Goal: Information Seeking & Learning: Learn about a topic

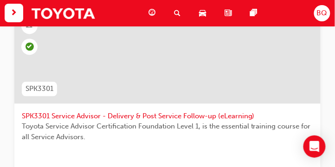
scroll to position [857, 0]
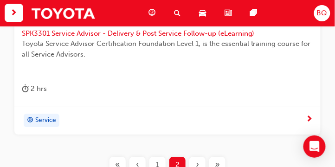
click at [162, 162] on div "1" at bounding box center [158, 165] width 16 height 16
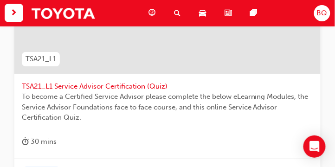
scroll to position [464, 0]
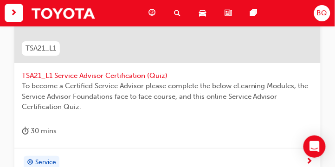
click at [131, 74] on span "TSA21_L1 Service Advisor Certification (Quiz)" at bounding box center [168, 76] width 292 height 11
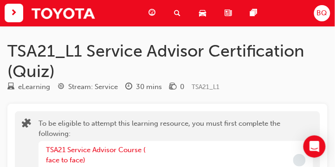
click at [179, 8] on span "search-icon" at bounding box center [177, 13] width 7 height 12
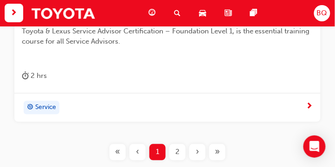
scroll to position [1167, 0]
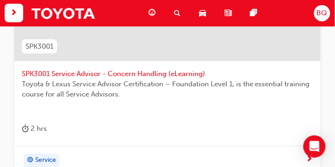
click at [145, 72] on span "SPK3001 Service Advisor - Concern Handling (eLearning)" at bounding box center [168, 74] width 292 height 11
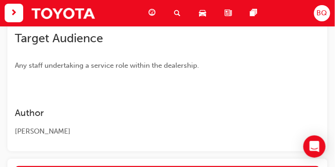
scroll to position [424, 0]
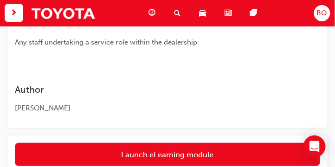
click at [181, 160] on link "Launch eLearning module" at bounding box center [168, 154] width 306 height 23
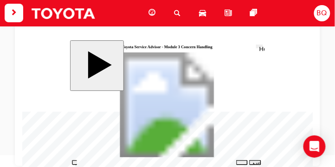
click at [255, 162] on div "NEXT" at bounding box center [255, 168] width 5 height 14
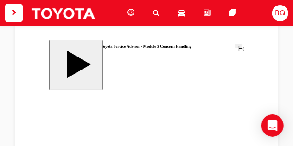
scroll to position [87, 0]
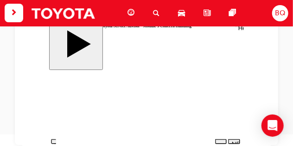
click at [236, 140] on div "NEXT" at bounding box center [234, 147] width 5 height 14
click at [234, 140] on div "NEXT" at bounding box center [234, 147] width 5 height 14
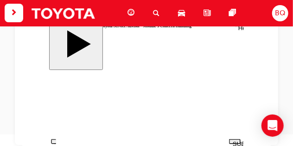
drag, startPoint x: 153, startPoint y: 60, endPoint x: 208, endPoint y: 87, distance: 60.6
drag, startPoint x: 152, startPoint y: 91, endPoint x: 207, endPoint y: 118, distance: 61.1
drag, startPoint x: 162, startPoint y: 114, endPoint x: 217, endPoint y: 61, distance: 76.9
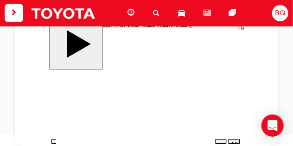
click at [235, 140] on div "NEXT" at bounding box center [234, 147] width 5 height 14
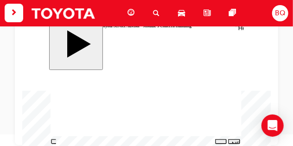
click at [54, 133] on icon "volume" at bounding box center [55, 132] width 3 height 4
click at [54, 133] on polygon "volume" at bounding box center [54, 131] width 1 height 2
drag, startPoint x: 53, startPoint y: 130, endPoint x: 56, endPoint y: 120, distance: 10.6
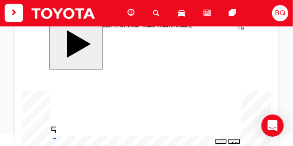
type input "10"
click at [54, 137] on input "volume" at bounding box center [62, 138] width 21 height 3
click at [218, 140] on button "PREV" at bounding box center [221, 141] width 12 height 5
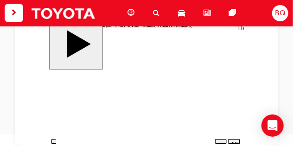
click at [236, 140] on div "NEXT" at bounding box center [234, 147] width 5 height 14
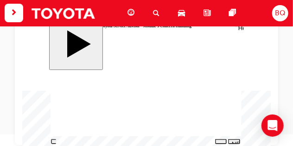
click at [235, 141] on div "NEXT" at bounding box center [234, 147] width 5 height 14
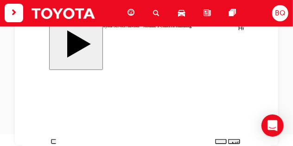
click at [233, 142] on div "NEXT" at bounding box center [234, 147] width 5 height 14
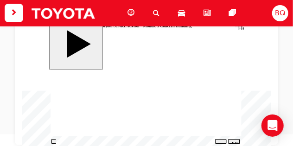
drag, startPoint x: 186, startPoint y: 131, endPoint x: 191, endPoint y: 132, distance: 5.2
drag, startPoint x: 185, startPoint y: 90, endPoint x: 187, endPoint y: 97, distance: 7.3
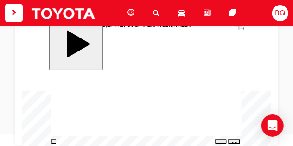
drag, startPoint x: 130, startPoint y: 121, endPoint x: 137, endPoint y: 130, distance: 12.3
click at [235, 139] on button "NEXT" at bounding box center [234, 141] width 12 height 5
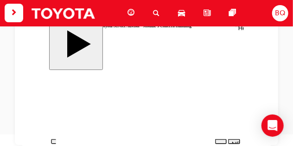
click at [236, 142] on div "NEXT" at bounding box center [234, 147] width 5 height 14
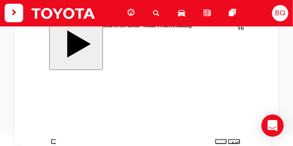
click at [236, 140] on div "NEXT" at bounding box center [234, 147] width 5 height 14
drag, startPoint x: 72, startPoint y: 104, endPoint x: 171, endPoint y: 62, distance: 108.0
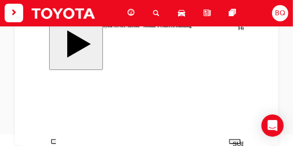
drag, startPoint x: 78, startPoint y: 120, endPoint x: 178, endPoint y: 72, distance: 110.9
drag, startPoint x: 80, startPoint y: 97, endPoint x: 178, endPoint y: 81, distance: 99.8
drag, startPoint x: 82, startPoint y: 82, endPoint x: 181, endPoint y: 91, distance: 98.9
drag, startPoint x: 83, startPoint y: 114, endPoint x: 180, endPoint y: 93, distance: 99.3
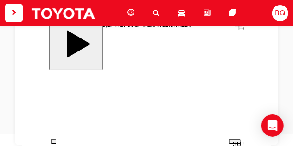
drag, startPoint x: 73, startPoint y: 129, endPoint x: 171, endPoint y: 101, distance: 102.0
drag, startPoint x: 111, startPoint y: 81, endPoint x: 204, endPoint y: 109, distance: 97.9
drag, startPoint x: 110, startPoint y: 90, endPoint x: 208, endPoint y: 105, distance: 98.7
drag, startPoint x: 111, startPoint y: 80, endPoint x: 207, endPoint y: 117, distance: 102.3
click at [237, 142] on div "SUBMIT" at bounding box center [235, 143] width 4 height 7
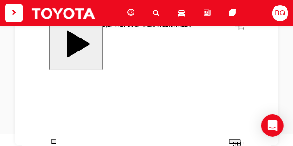
click at [232, 140] on div "NEXT" at bounding box center [234, 147] width 5 height 14
radio input "true"
click at [234, 141] on div "SUBMIT" at bounding box center [235, 143] width 4 height 7
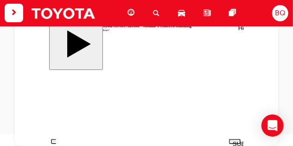
radio input "true"
click at [230, 139] on button "SUBMIT" at bounding box center [235, 141] width 12 height 5
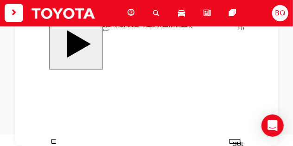
radio input "true"
click at [235, 140] on button "SUBMIT" at bounding box center [235, 141] width 12 height 5
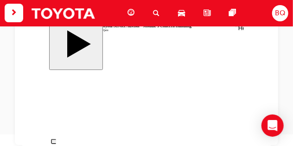
click at [156, 11] on span "search-icon" at bounding box center [156, 13] width 7 height 12
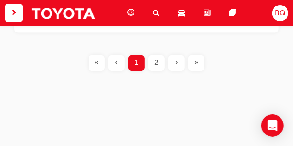
click at [156, 68] on div "2" at bounding box center [157, 63] width 16 height 16
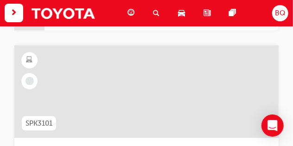
scroll to position [343, 0]
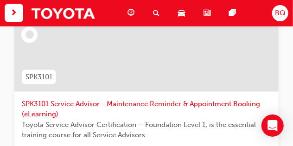
click at [129, 106] on span "SPK3101 Service Advisor - Maintenance Reminder & Appointment Booking (eLearning)" at bounding box center [147, 109] width 250 height 21
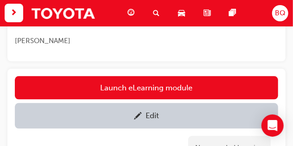
scroll to position [452, 0]
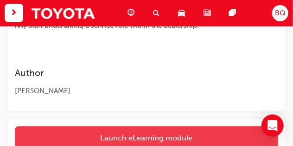
click at [146, 134] on link "Launch eLearning module" at bounding box center [147, 137] width 264 height 23
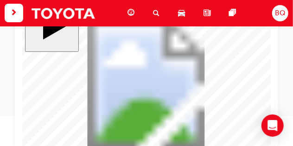
scroll to position [137, 0]
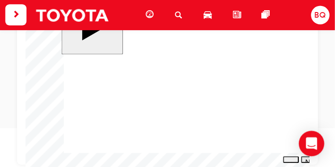
scroll to position [109, 0]
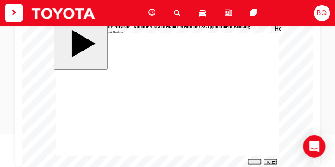
click at [268, 162] on div "NEXT" at bounding box center [270, 167] width 7 height 14
click at [271, 162] on div "NEXT" at bounding box center [270, 167] width 7 height 14
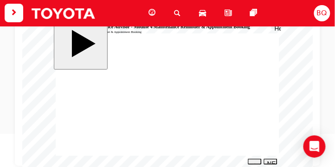
click at [268, 163] on button "NEXT" at bounding box center [270, 161] width 14 height 6
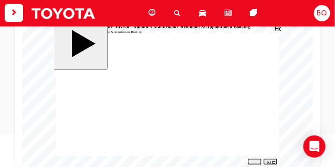
click at [267, 160] on div "NEXT" at bounding box center [270, 167] width 7 height 14
click at [273, 160] on div "NEXT" at bounding box center [270, 167] width 7 height 14
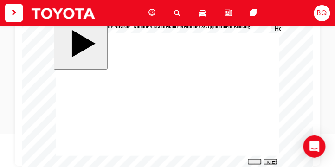
click at [268, 160] on div "NEXT" at bounding box center [270, 167] width 7 height 14
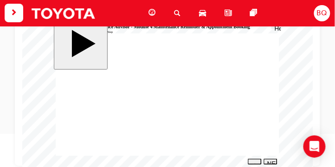
click at [271, 161] on div "NEXT" at bounding box center [270, 167] width 7 height 14
radio input "true"
click at [266, 159] on button "SUBMIT" at bounding box center [270, 161] width 14 height 6
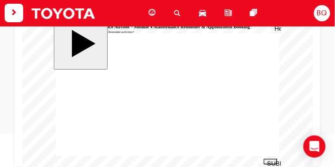
radio input "true"
click at [267, 158] on nav "SUBMIT NEXT PREV" at bounding box center [269, 161] width 16 height 9
click at [268, 160] on div "SUBMIT" at bounding box center [270, 163] width 7 height 7
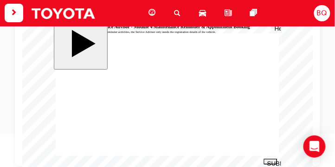
scroll to position [0, 0]
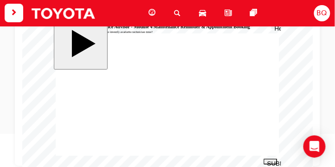
radio input "true"
click at [267, 160] on div "SUBMIT" at bounding box center [270, 163] width 7 height 7
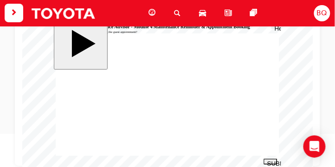
radio input "true"
click at [267, 162] on div "SUBMIT" at bounding box center [270, 163] width 7 height 7
radio input "true"
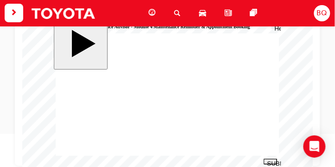
drag, startPoint x: 264, startPoint y: 160, endPoint x: 259, endPoint y: 159, distance: 5.2
click at [267, 160] on div "SUBMIT" at bounding box center [270, 163] width 7 height 7
radio input "true"
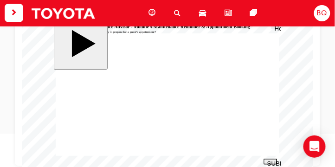
click at [268, 161] on div "SUBMIT" at bounding box center [270, 163] width 7 height 7
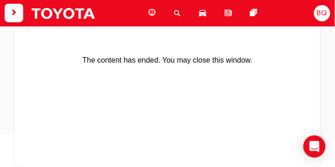
click at [189, 12] on div "Search Learning" at bounding box center [179, 13] width 25 height 19
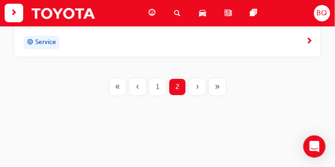
scroll to position [937, 0]
click at [160, 82] on div "1" at bounding box center [158, 86] width 16 height 16
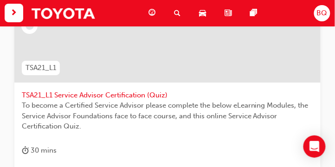
scroll to position [411, 0]
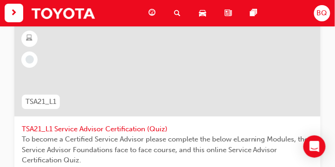
click at [111, 128] on span "TSA21_L1 Service Advisor Certification (Quiz)" at bounding box center [168, 129] width 292 height 11
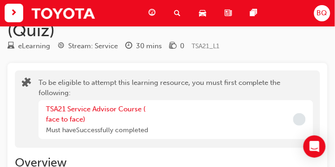
scroll to position [53, 0]
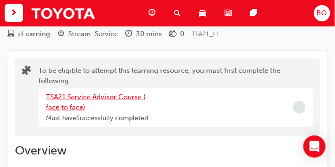
click at [105, 98] on link "TSA21 Service Advisor Course ( face to face)" at bounding box center [96, 102] width 100 height 19
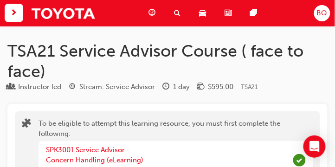
click at [177, 13] on span "search-icon" at bounding box center [177, 13] width 7 height 12
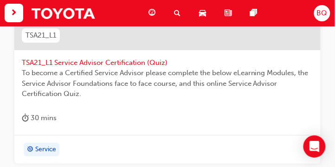
scroll to position [584, 0]
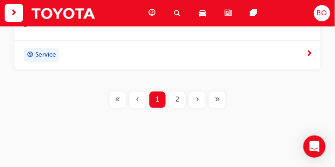
click at [171, 95] on div "2" at bounding box center [177, 99] width 16 height 16
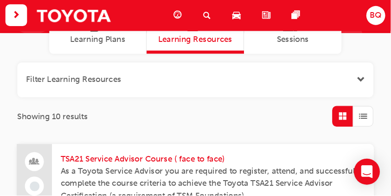
scroll to position [34, 0]
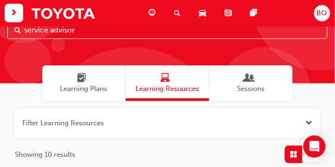
click at [150, 15] on span "guage-icon" at bounding box center [152, 13] width 7 height 12
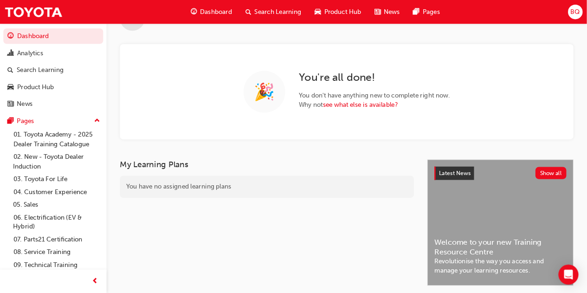
scroll to position [34, 0]
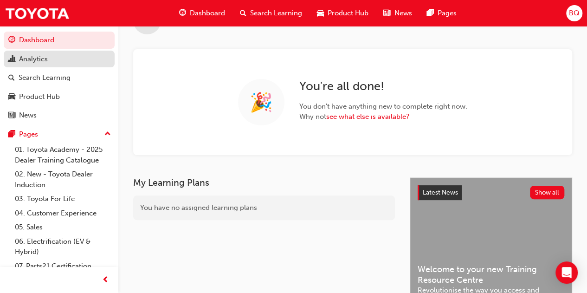
click at [42, 54] on div "Analytics" at bounding box center [33, 59] width 29 height 11
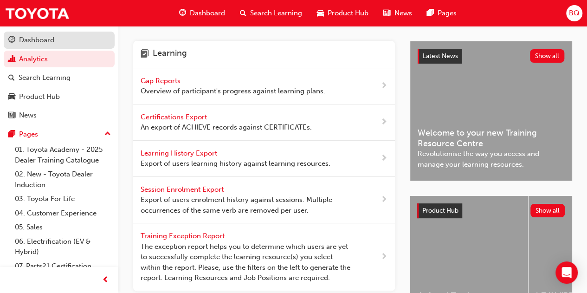
click at [36, 33] on link "Dashboard" at bounding box center [59, 40] width 111 height 17
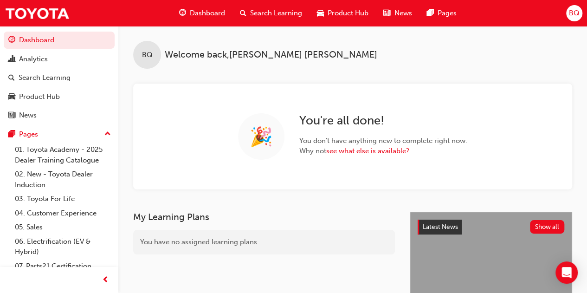
click at [335, 11] on span "BQ" at bounding box center [574, 13] width 11 height 11
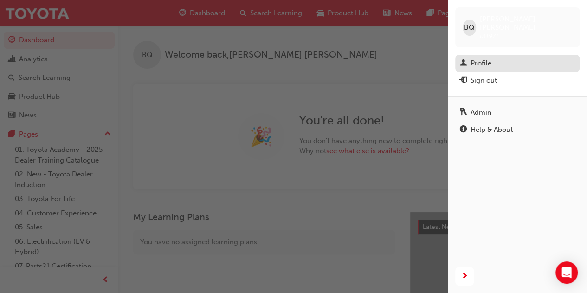
click at [335, 58] on div "Profile" at bounding box center [481, 63] width 21 height 11
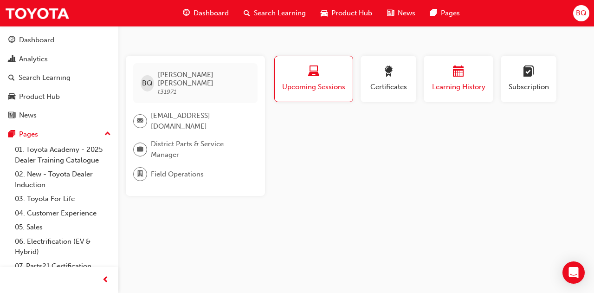
click at [335, 75] on div "button" at bounding box center [459, 73] width 56 height 14
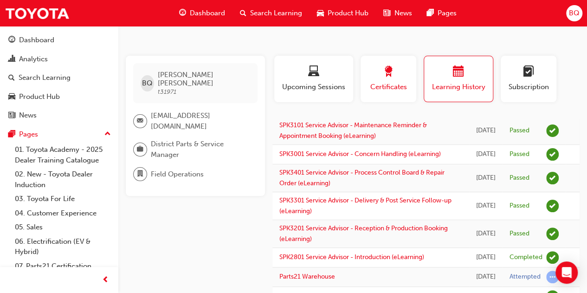
click at [335, 88] on span "Certificates" at bounding box center [389, 87] width 42 height 11
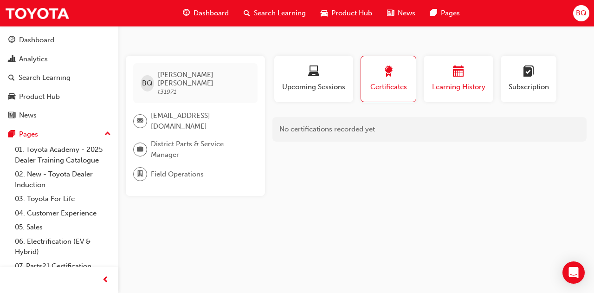
click at [335, 84] on span "Learning History" at bounding box center [459, 87] width 56 height 11
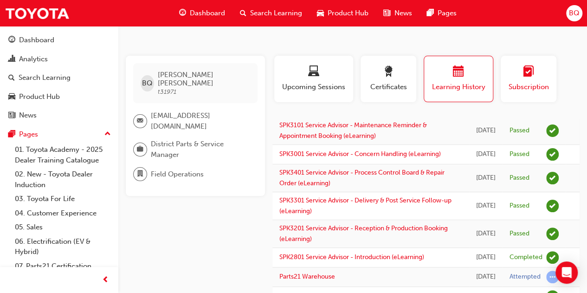
click at [335, 75] on div "button" at bounding box center [529, 73] width 42 height 14
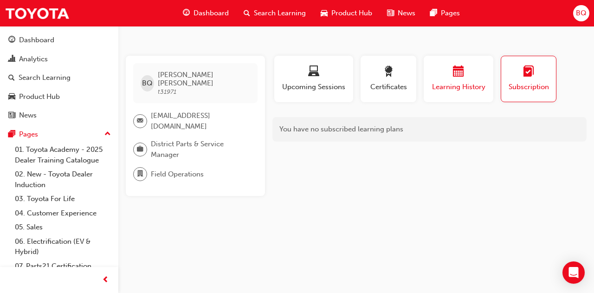
click at [335, 73] on span "calendar-icon" at bounding box center [458, 72] width 11 height 13
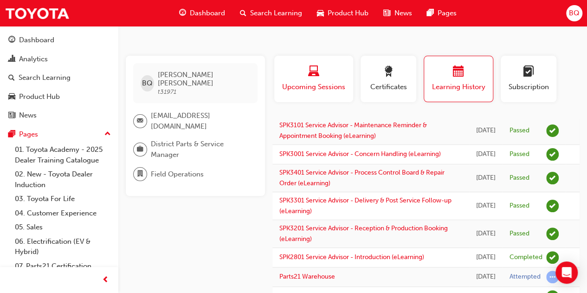
click at [307, 100] on button "Upcoming Sessions" at bounding box center [313, 79] width 79 height 46
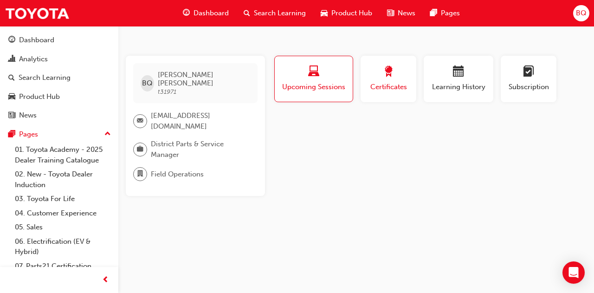
click at [335, 87] on span "Certificates" at bounding box center [389, 87] width 42 height 11
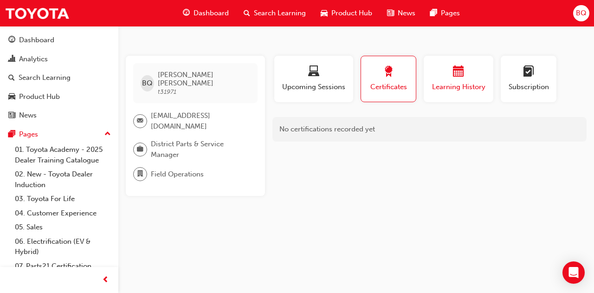
click at [335, 70] on span "calendar-icon" at bounding box center [458, 72] width 11 height 13
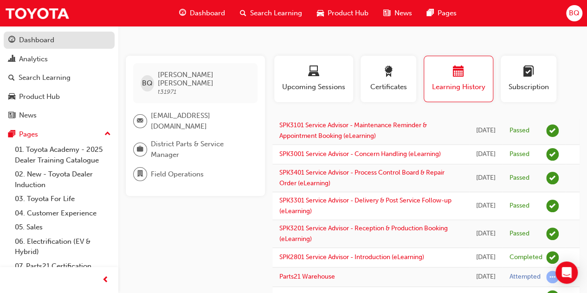
click at [33, 44] on div "Dashboard" at bounding box center [36, 40] width 35 height 11
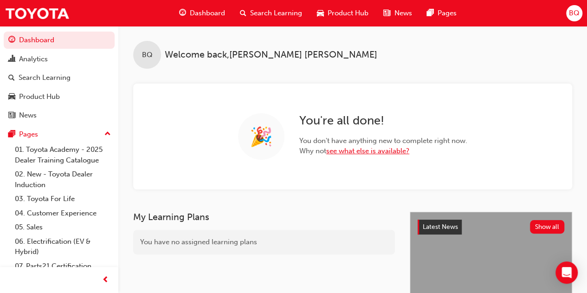
click at [335, 152] on link "see what else is available?" at bounding box center [367, 151] width 83 height 8
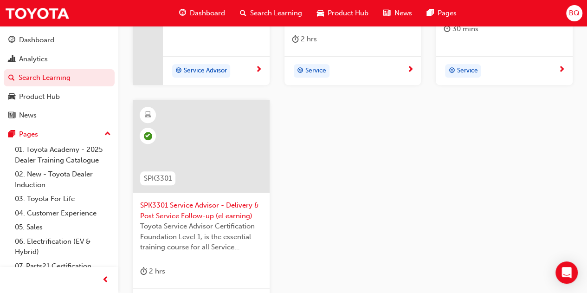
scroll to position [371, 0]
